Goal: Information Seeking & Learning: Find specific page/section

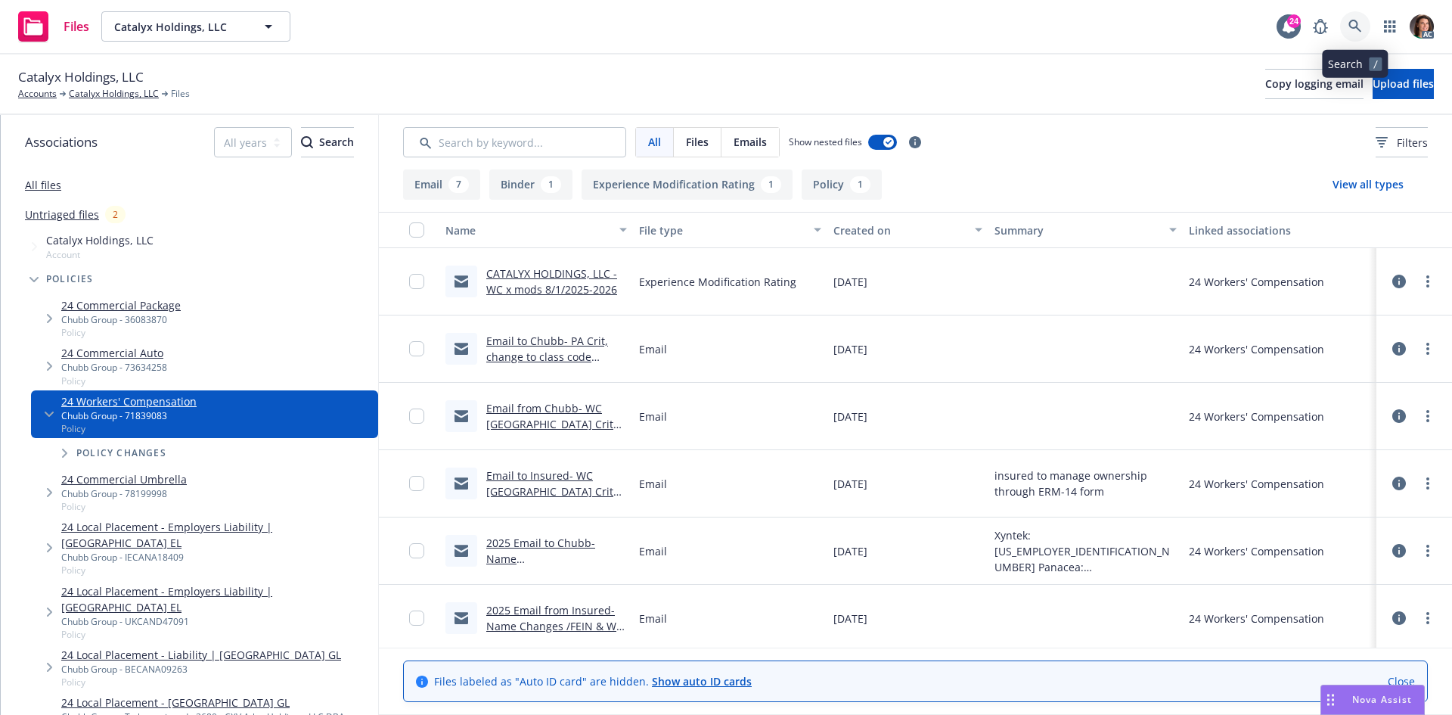
click at [1363, 28] on link at bounding box center [1355, 26] width 30 height 30
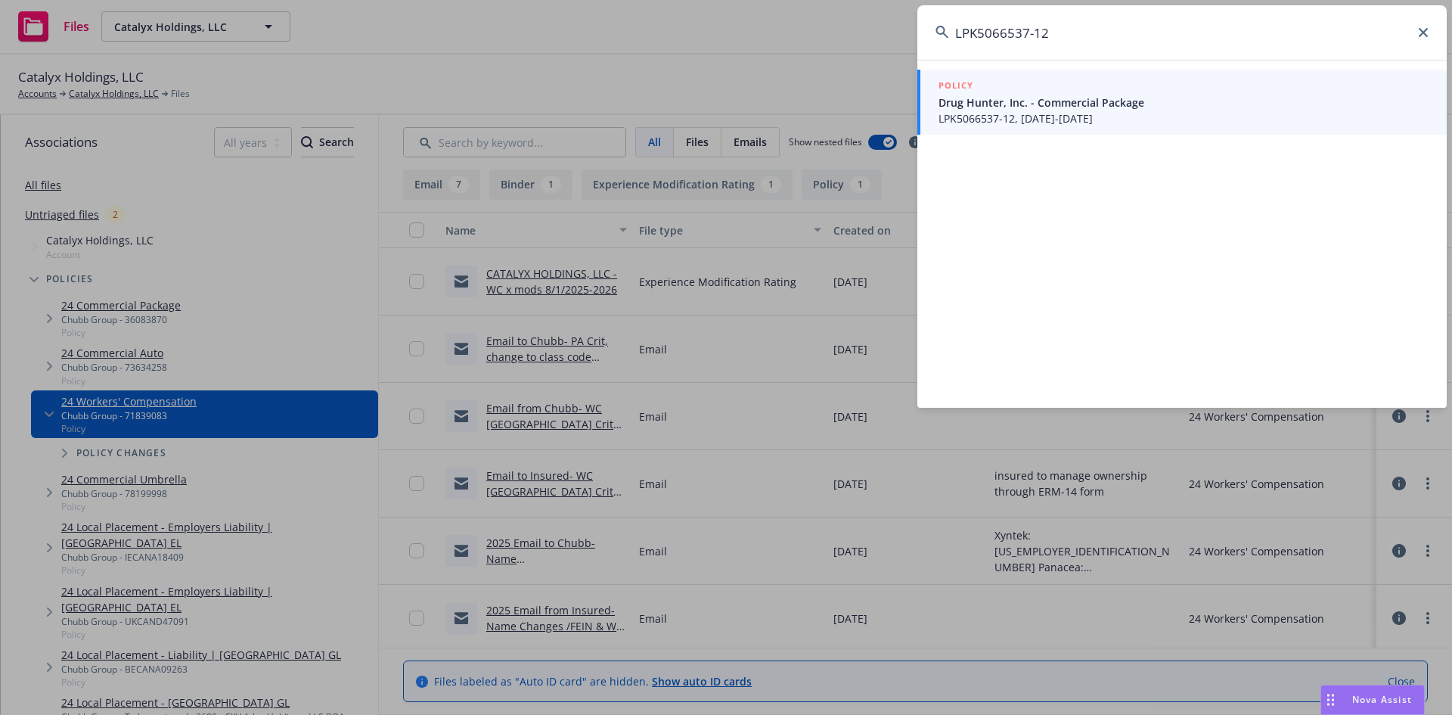
type input "LPK5066537-12"
click at [1091, 82] on div "POLICY" at bounding box center [1184, 86] width 490 height 17
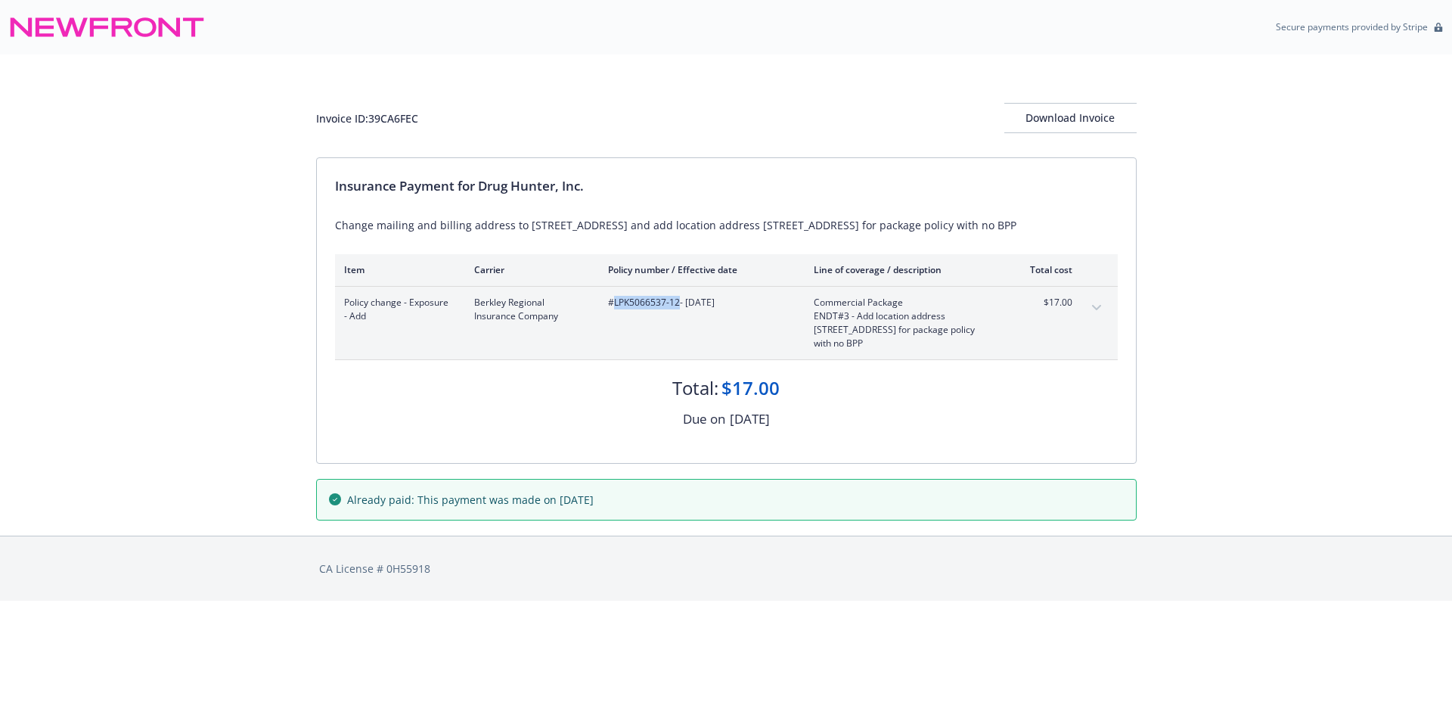
drag, startPoint x: 607, startPoint y: 299, endPoint x: 541, endPoint y: 309, distance: 66.5
click at [608, 309] on span "#LPK5066537-12 - 07/01/2025" at bounding box center [699, 303] width 182 height 14
copy span "LPK5066537-12"
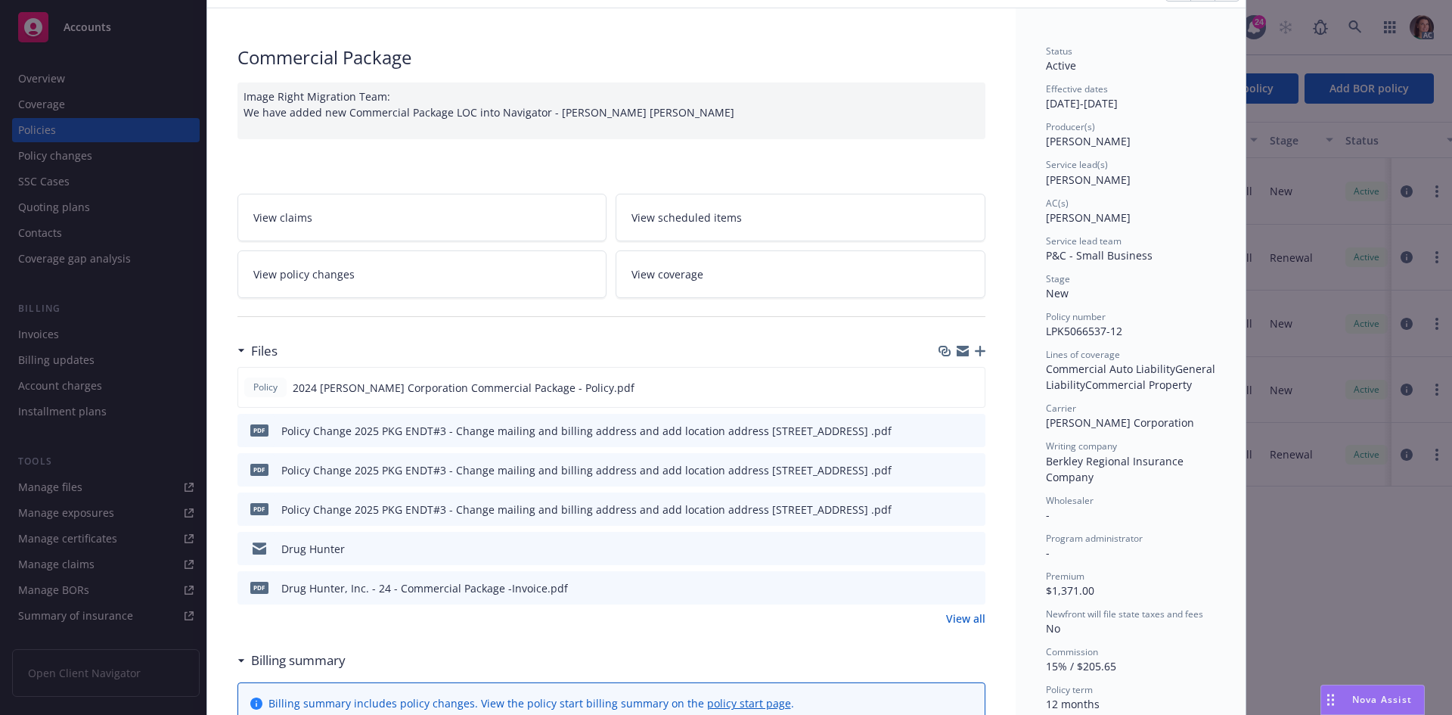
scroll to position [151, 0]
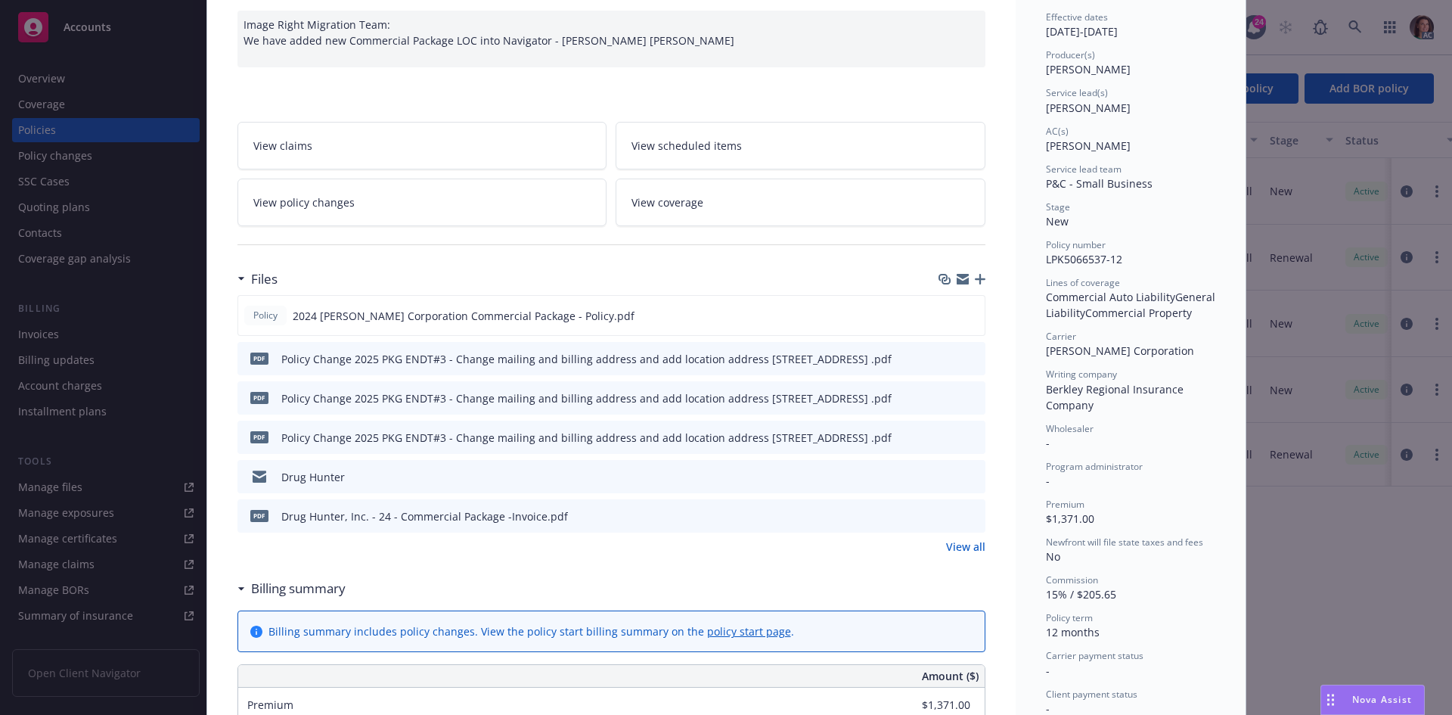
click at [965, 507] on div "pdf Drug Hunter, Inc. - 24 - Commercial Package -Invoice.pdf" at bounding box center [611, 515] width 748 height 33
click at [965, 514] on icon "preview file" at bounding box center [971, 515] width 14 height 11
click at [971, 548] on link "View all" at bounding box center [965, 546] width 39 height 16
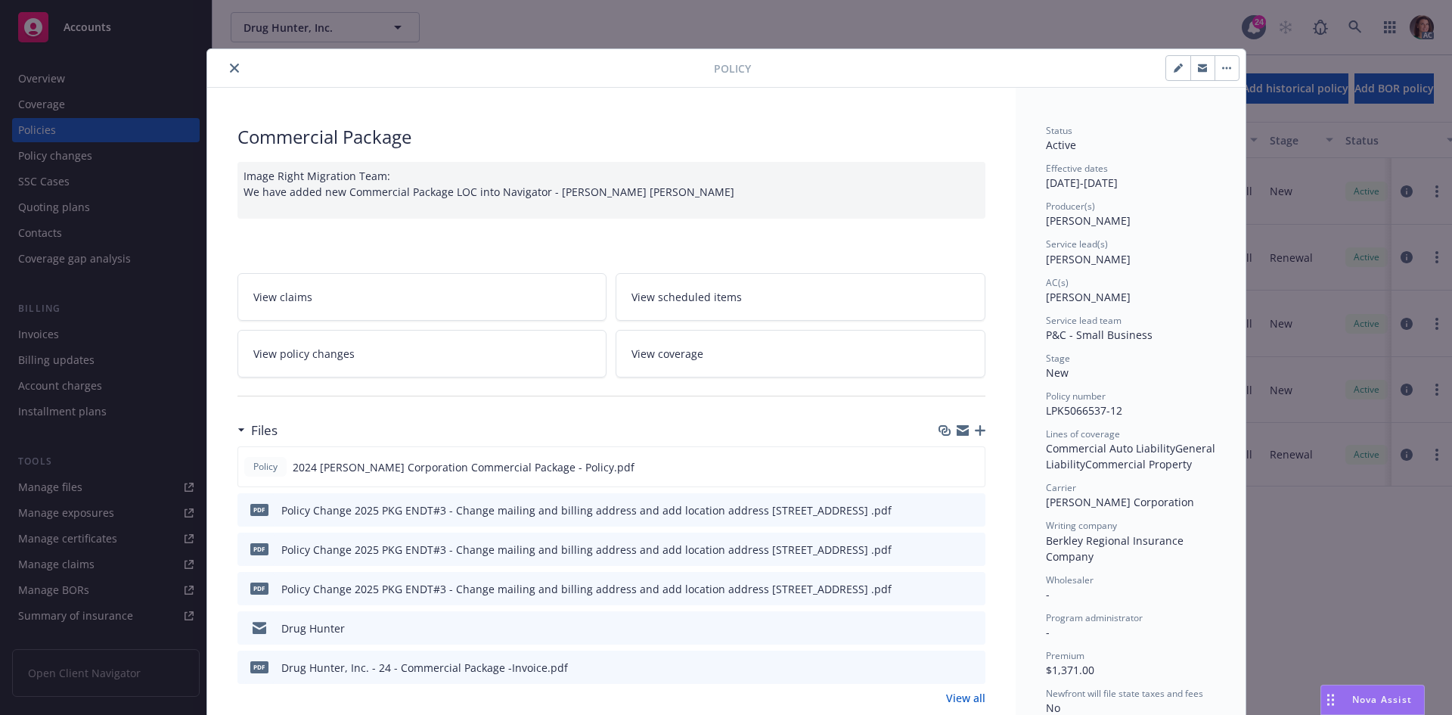
click at [225, 64] on button "close" at bounding box center [234, 68] width 18 height 18
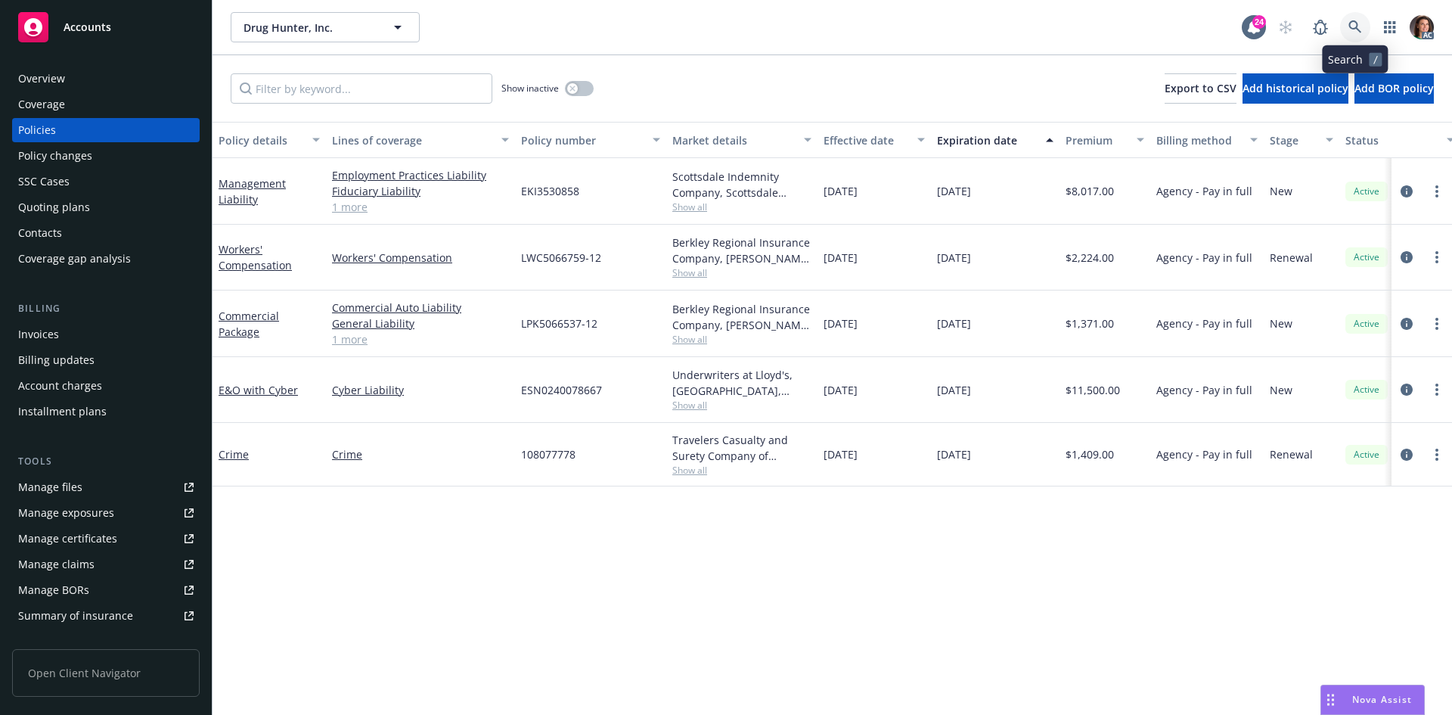
click at [1359, 17] on link at bounding box center [1355, 27] width 30 height 30
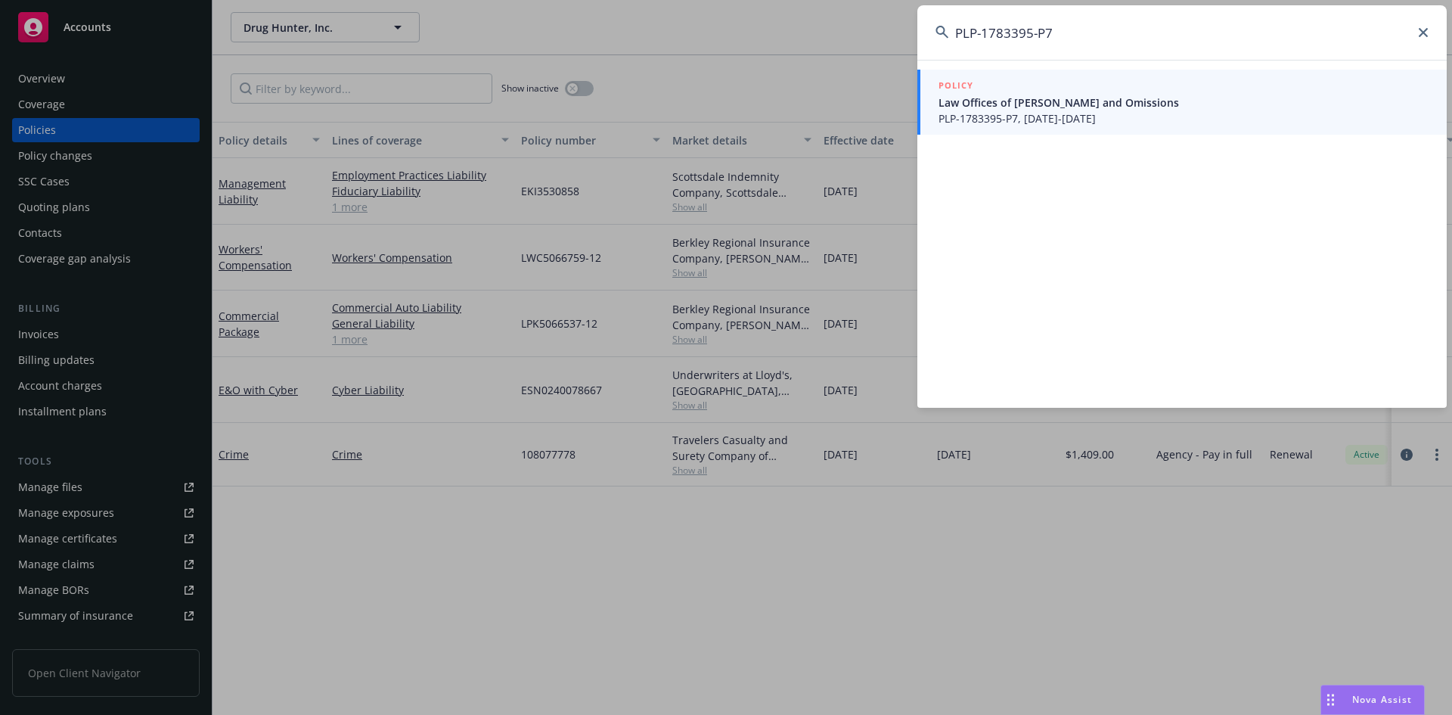
type input "PLP-1783395-P7"
click at [1140, 103] on span "Law Offices of Victor F. Luke - Errors and Omissions" at bounding box center [1184, 103] width 490 height 16
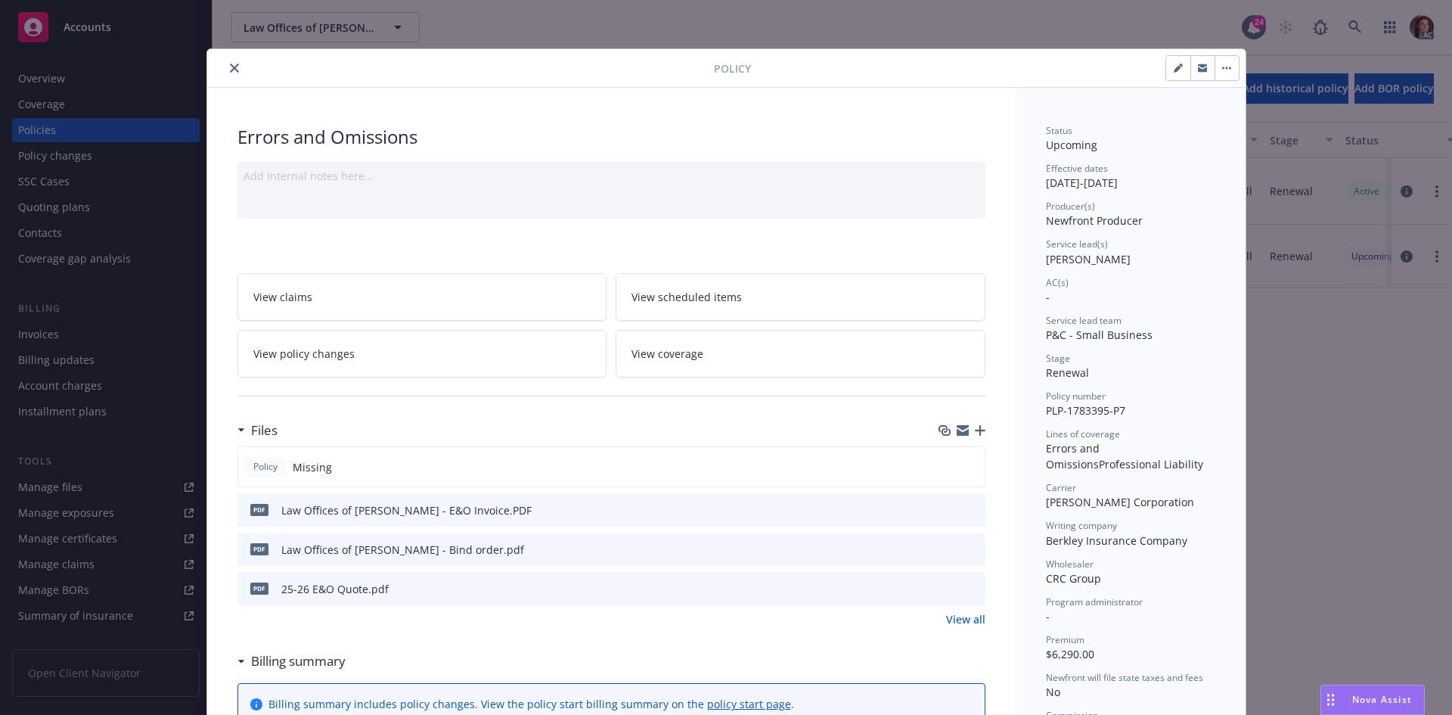
click at [967, 502] on button at bounding box center [973, 510] width 14 height 16
click at [966, 507] on icon "preview file" at bounding box center [971, 509] width 14 height 11
click at [225, 62] on button "close" at bounding box center [234, 68] width 18 height 18
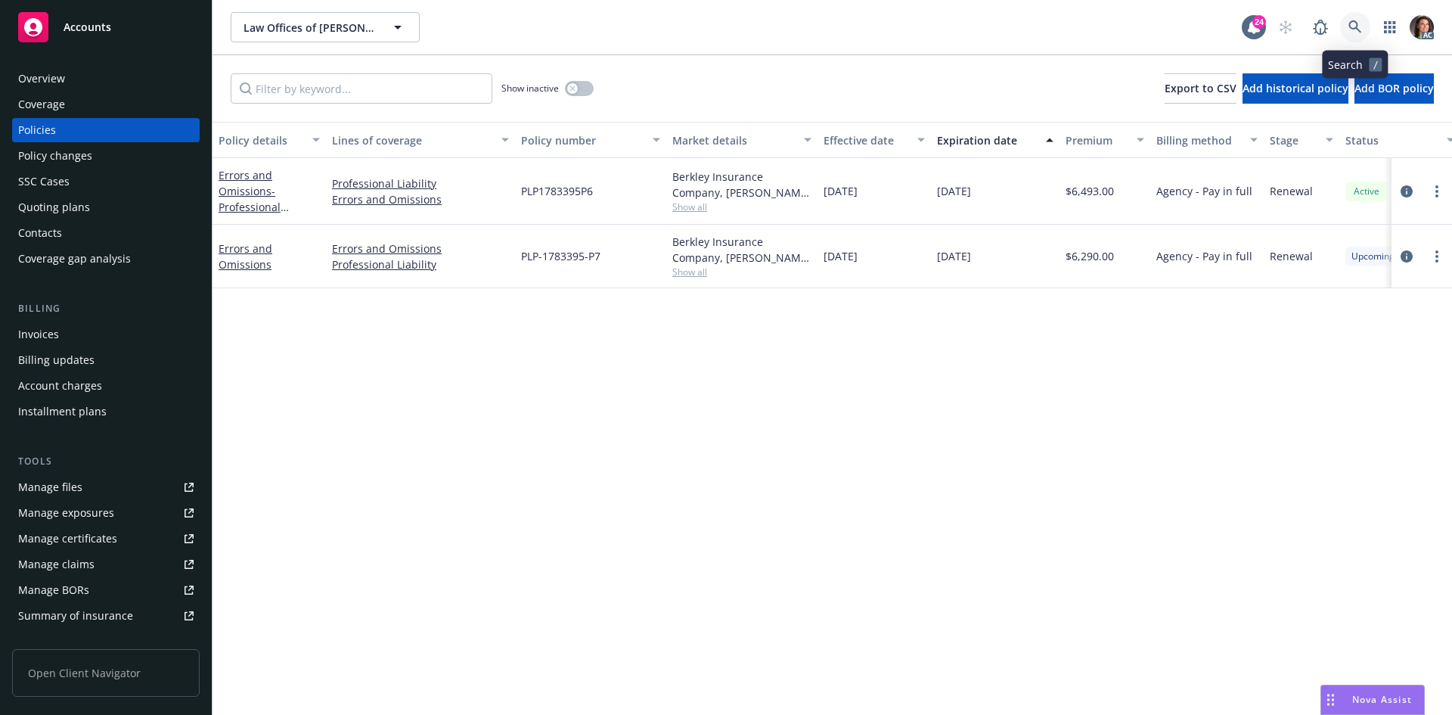
click at [1352, 16] on link at bounding box center [1355, 27] width 30 height 30
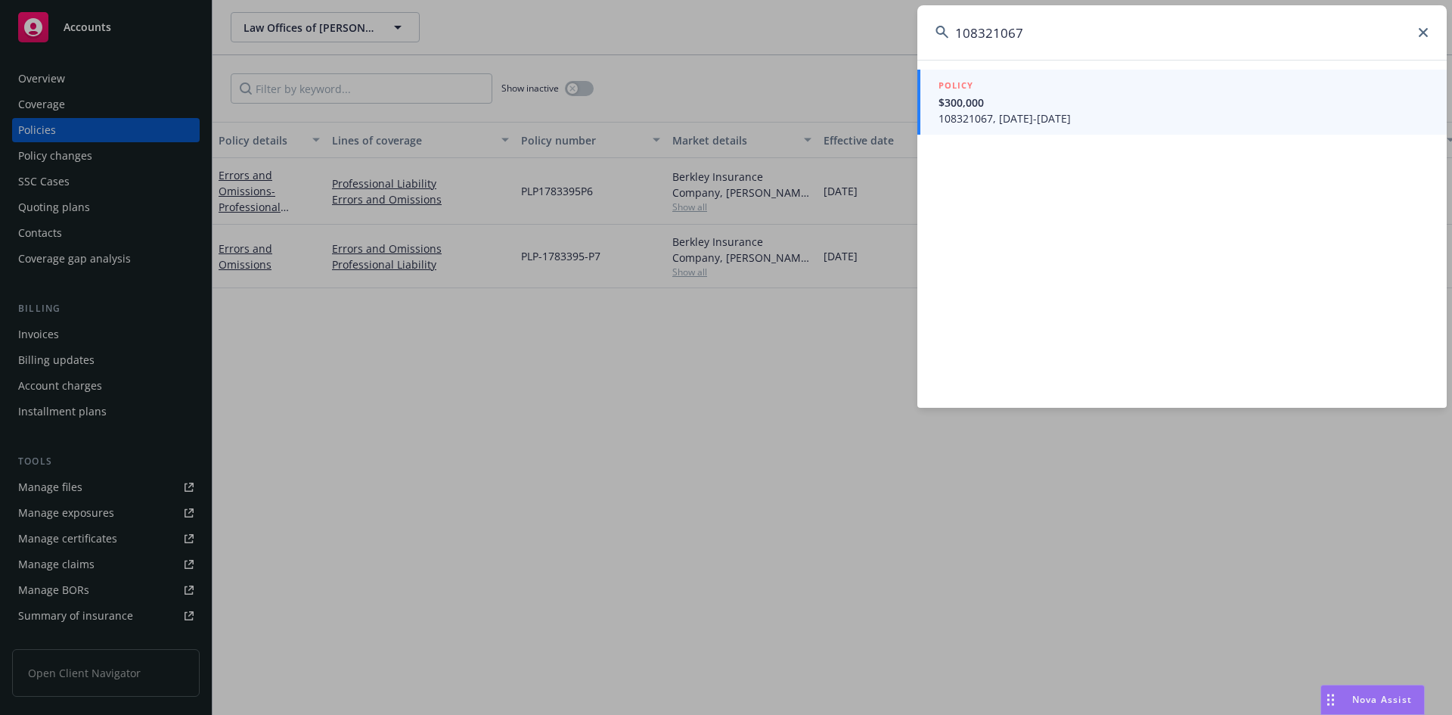
type input "108321067"
click at [998, 121] on span "108321067, 07/01/2025-07/01/2026" at bounding box center [1184, 118] width 490 height 16
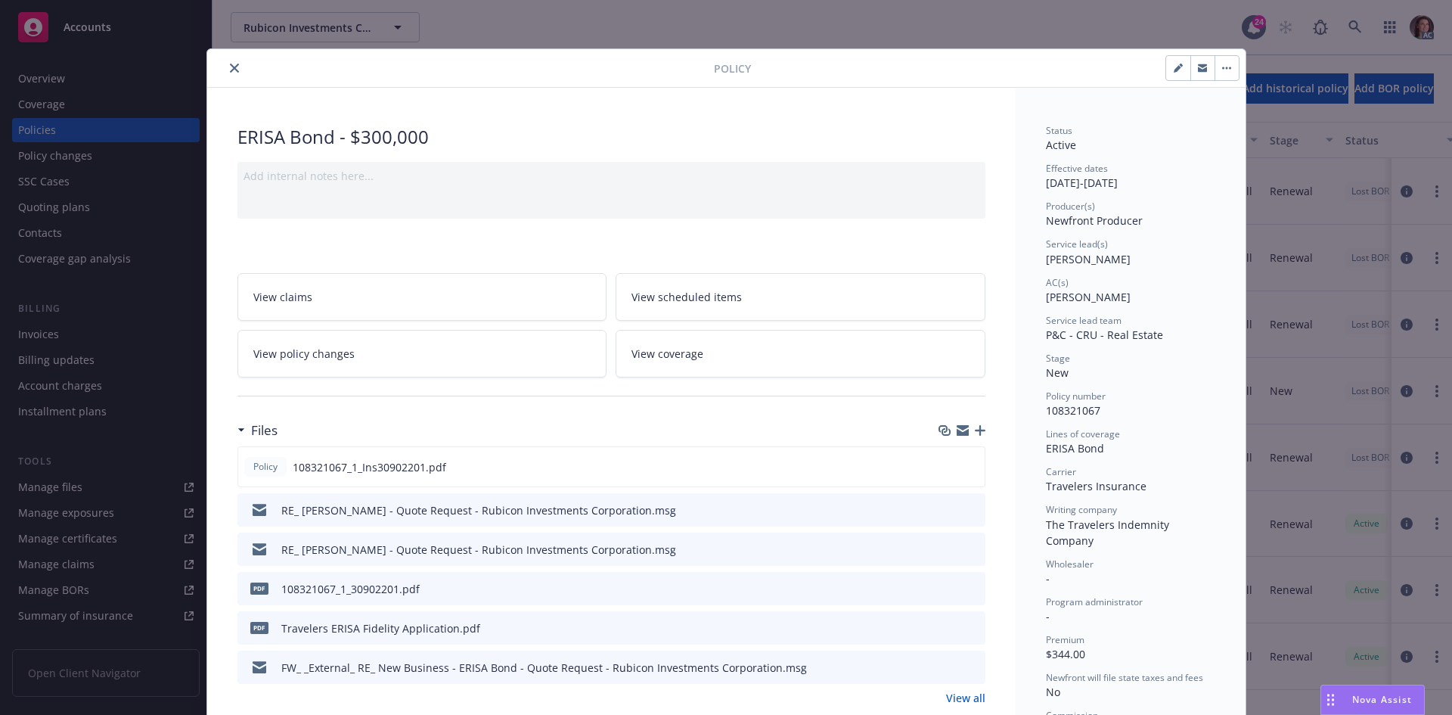
click at [970, 591] on icon "preview file" at bounding box center [971, 587] width 14 height 11
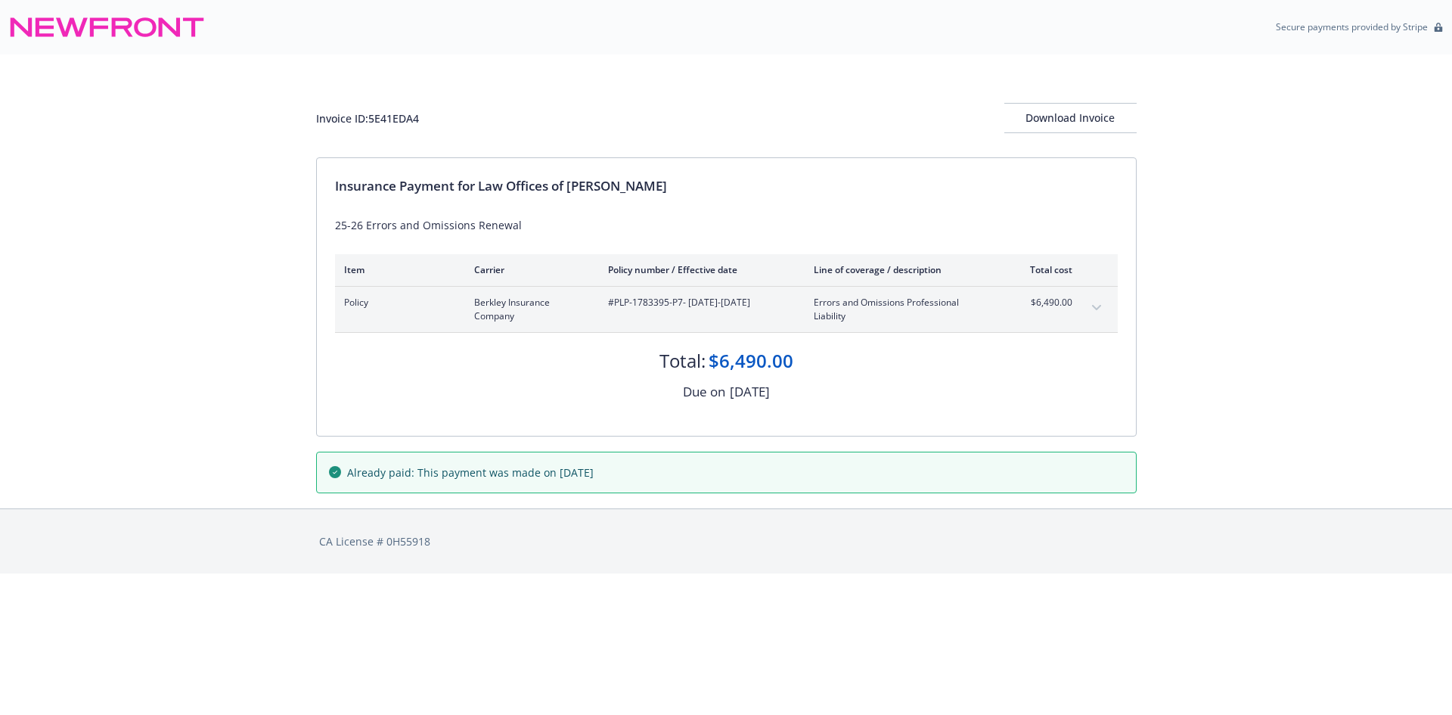
click at [680, 300] on span "#PLP-1783395-P7 - 08/29/2025-08/29/2026" at bounding box center [699, 303] width 182 height 14
drag, startPoint x: 681, startPoint y: 300, endPoint x: 619, endPoint y: 303, distance: 61.3
click at [619, 303] on span "#PLP-1783395-P7 - 08/29/2025-08/29/2026" at bounding box center [699, 303] width 182 height 14
copy span "PLP-1783395-P7"
click at [650, 301] on span "#108321067 - [DATE]-[DATE]" at bounding box center [699, 303] width 182 height 14
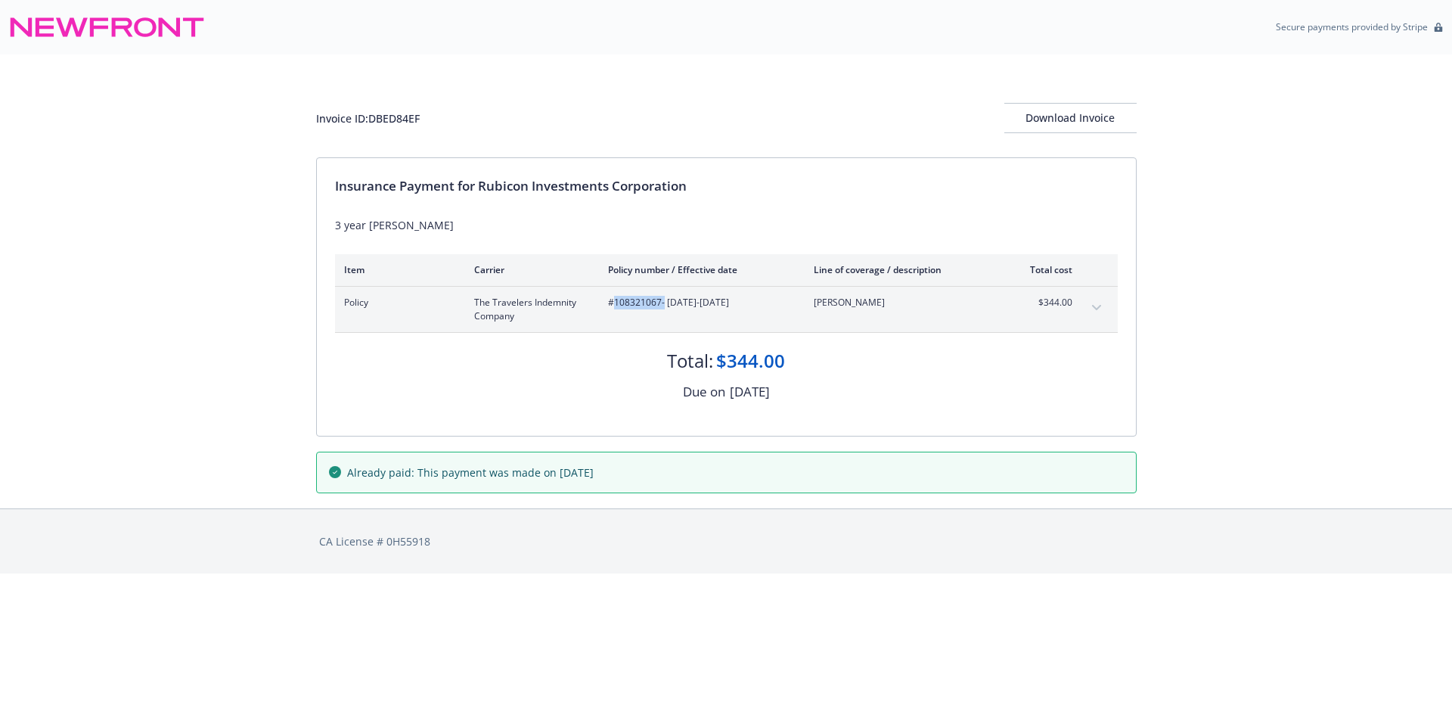
click at [650, 301] on span "#108321067 - [DATE]-[DATE]" at bounding box center [699, 303] width 182 height 14
copy span "108321067"
